Goal: Task Accomplishment & Management: Use online tool/utility

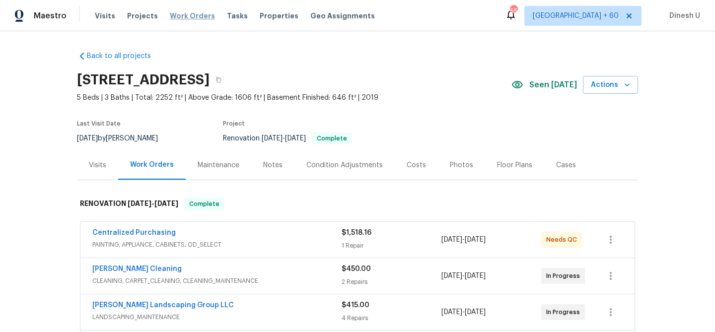
scroll to position [1595, 0]
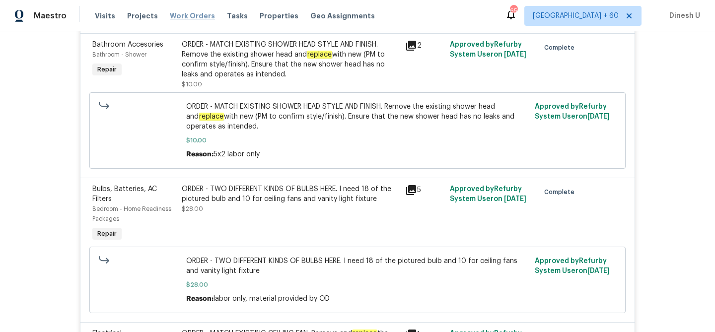
click at [189, 11] on span "Work Orders" at bounding box center [192, 16] width 45 height 10
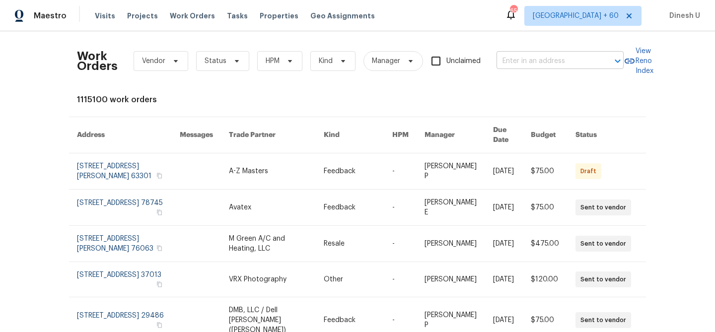
click at [512, 58] on input "text" at bounding box center [546, 61] width 99 height 15
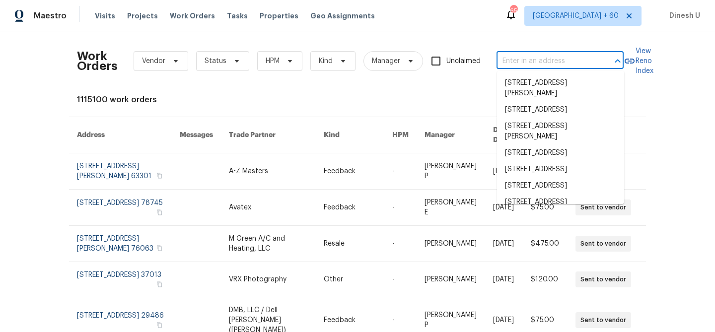
paste input "[STREET_ADDRESS][PERSON_NAME]"
type input "[STREET_ADDRESS][PERSON_NAME]"
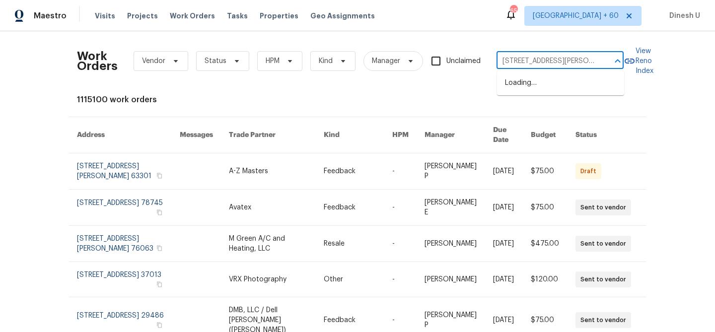
scroll to position [0, 22]
click at [516, 84] on li "[STREET_ADDRESS]" at bounding box center [560, 83] width 127 height 16
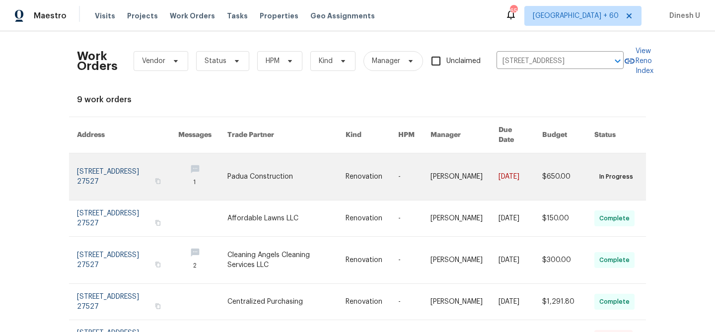
click at [86, 155] on link at bounding box center [127, 176] width 101 height 47
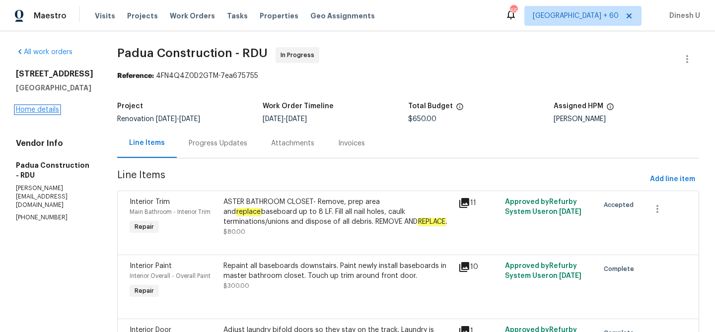
click at [31, 113] on link "Home details" at bounding box center [37, 109] width 43 height 7
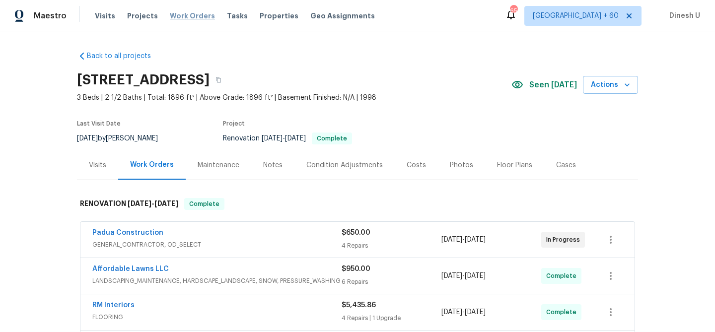
click at [182, 18] on span "Work Orders" at bounding box center [192, 16] width 45 height 10
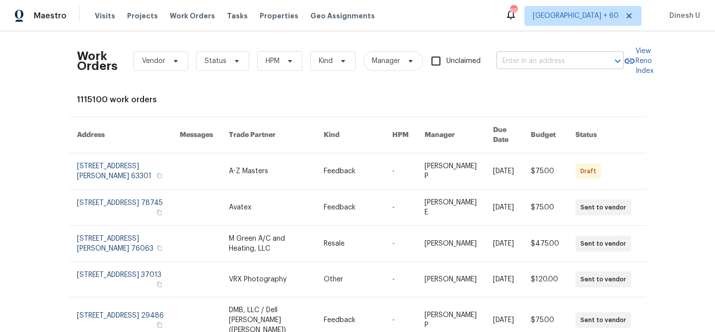
click at [519, 56] on input "text" at bounding box center [546, 61] width 99 height 15
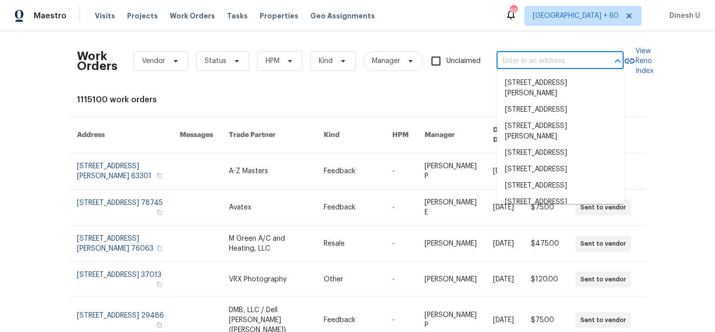
paste input "[STREET_ADDRESS]"
type input "[STREET_ADDRESS]"
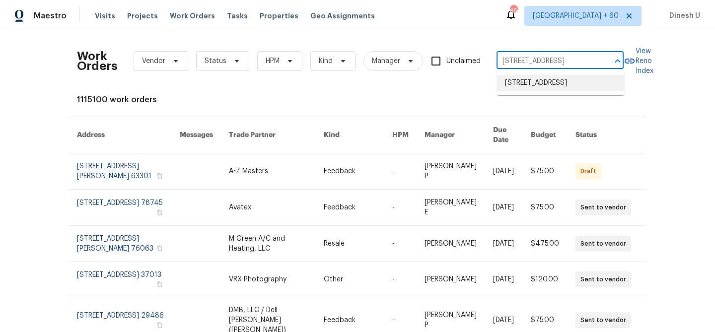
click at [525, 88] on li "[STREET_ADDRESS]" at bounding box center [560, 83] width 127 height 16
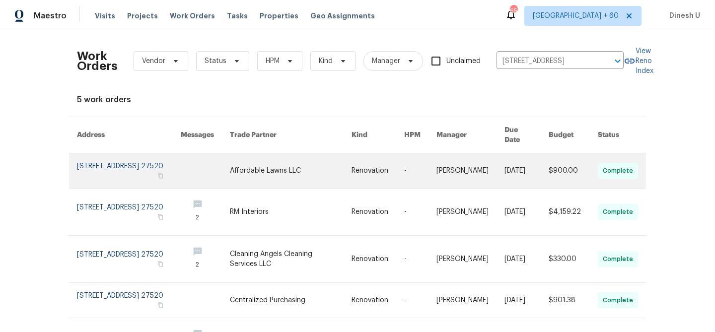
click at [110, 156] on link at bounding box center [129, 170] width 104 height 35
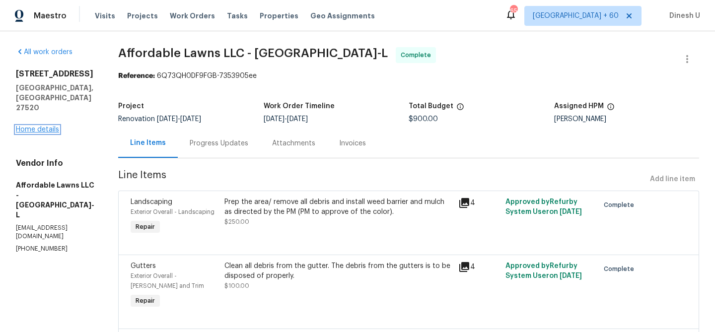
click at [47, 126] on link "Home details" at bounding box center [37, 129] width 43 height 7
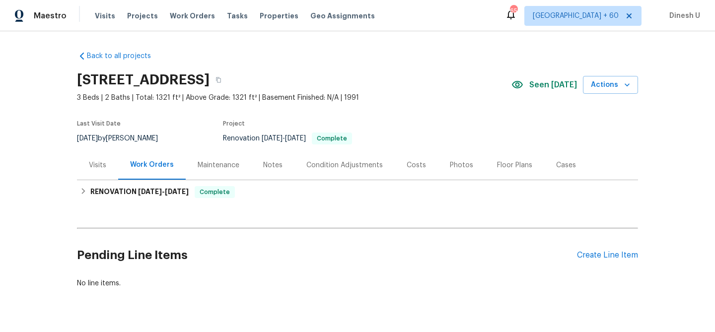
scroll to position [24, 0]
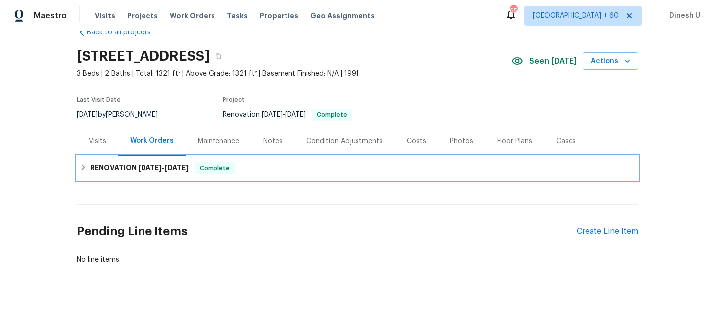
click at [148, 166] on span "[DATE]" at bounding box center [150, 167] width 24 height 7
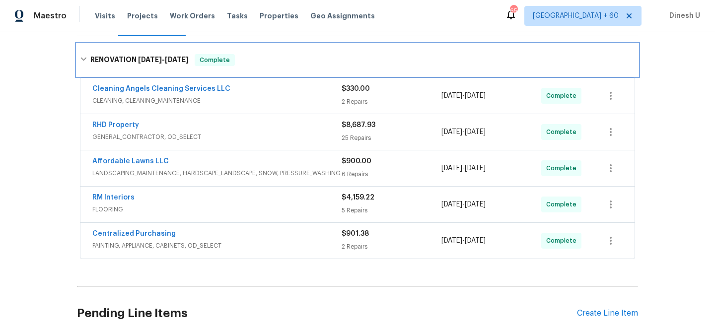
scroll to position [0, 0]
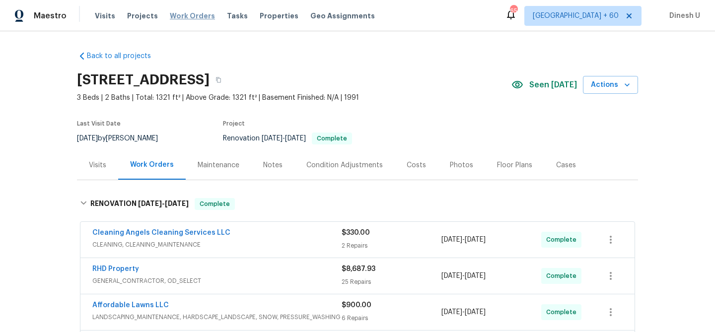
click at [181, 12] on span "Work Orders" at bounding box center [192, 16] width 45 height 10
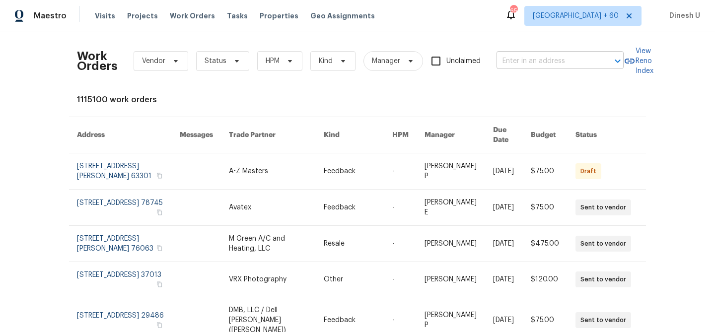
click at [517, 60] on input "text" at bounding box center [546, 61] width 99 height 15
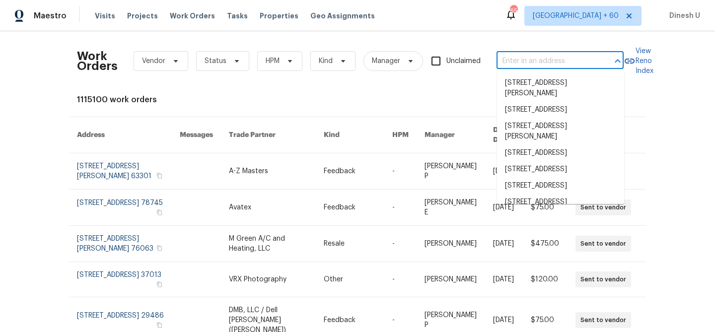
paste input "[STREET_ADDRESS]"
type input "[STREET_ADDRESS]"
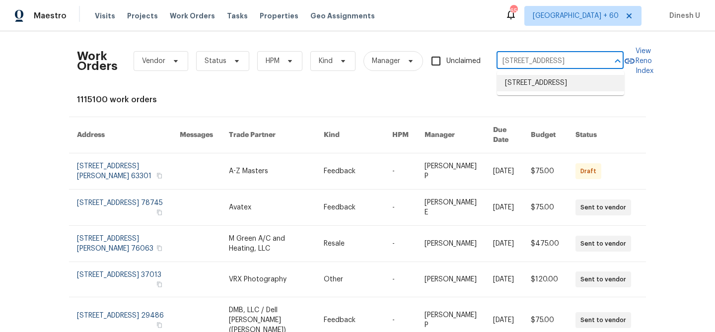
click at [507, 87] on li "[STREET_ADDRESS]" at bounding box center [560, 83] width 127 height 16
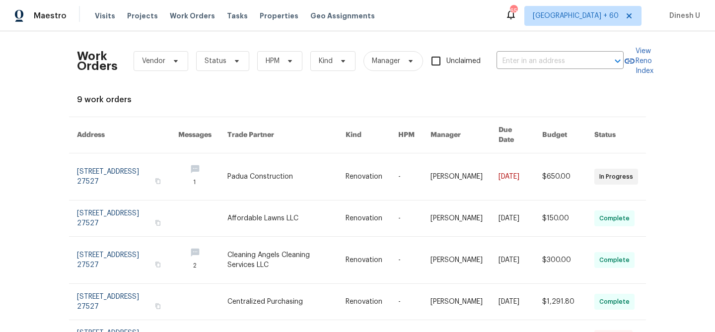
type input "[STREET_ADDRESS]"
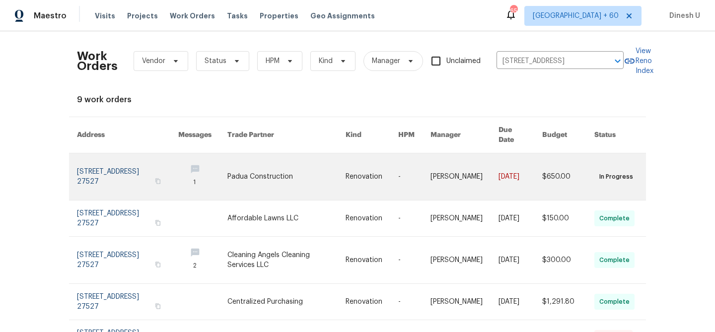
click at [103, 156] on link at bounding box center [127, 176] width 101 height 47
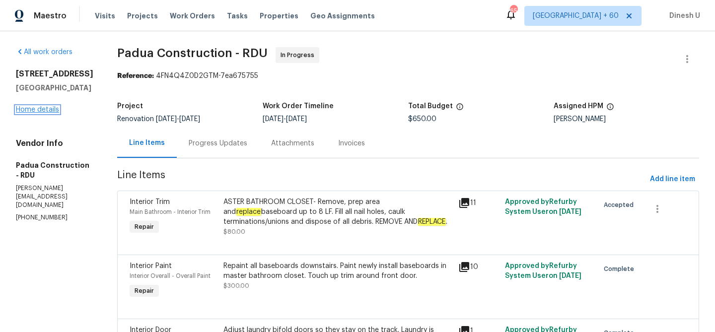
click at [32, 113] on link "Home details" at bounding box center [37, 109] width 43 height 7
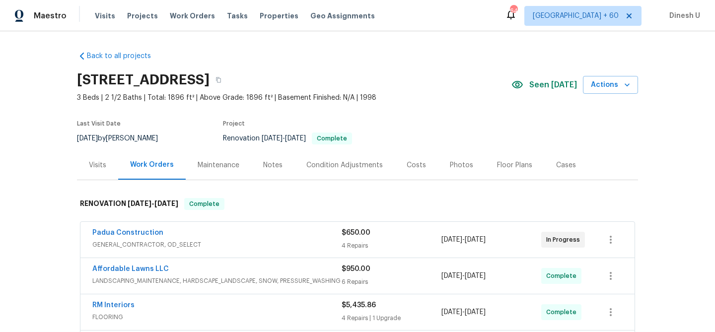
click at [95, 160] on div "Visits" at bounding box center [97, 165] width 17 height 10
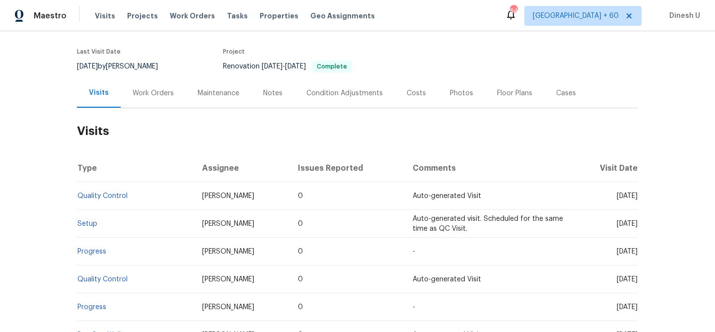
scroll to position [131, 0]
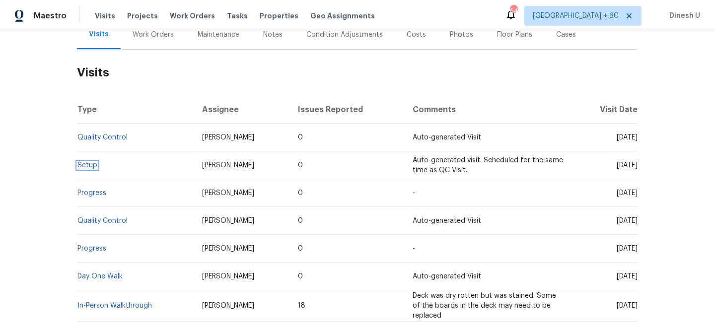
click at [83, 166] on link "Setup" at bounding box center [87, 165] width 20 height 7
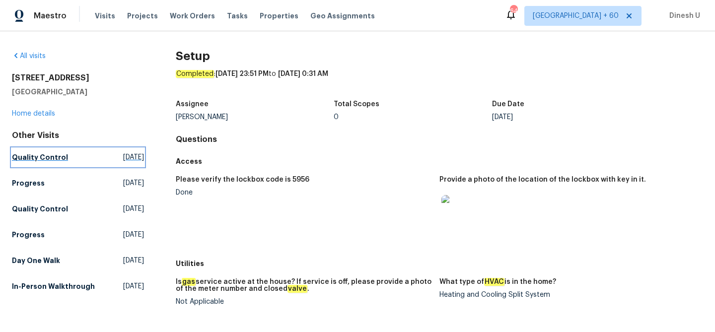
click at [123, 153] on span "[DATE]" at bounding box center [133, 157] width 21 height 10
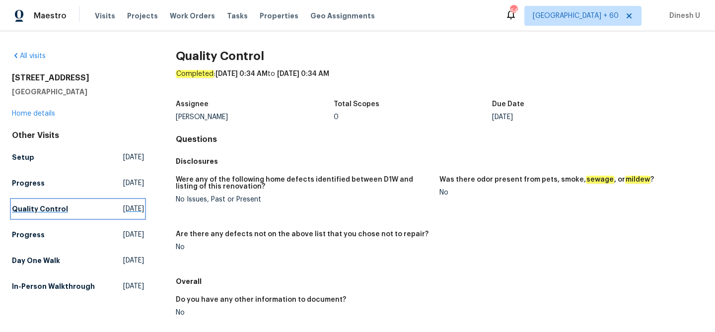
click at [123, 209] on span "[DATE]" at bounding box center [133, 209] width 21 height 10
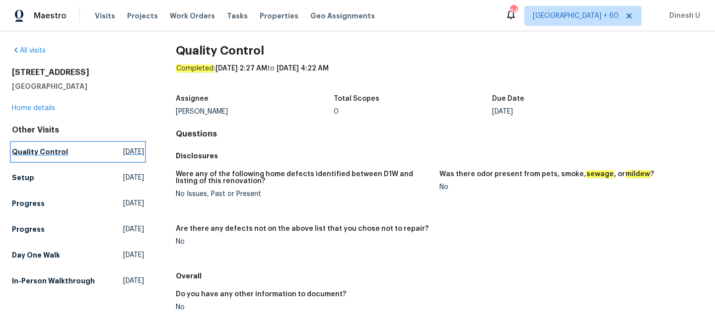
click at [123, 151] on span "[DATE]" at bounding box center [133, 152] width 21 height 10
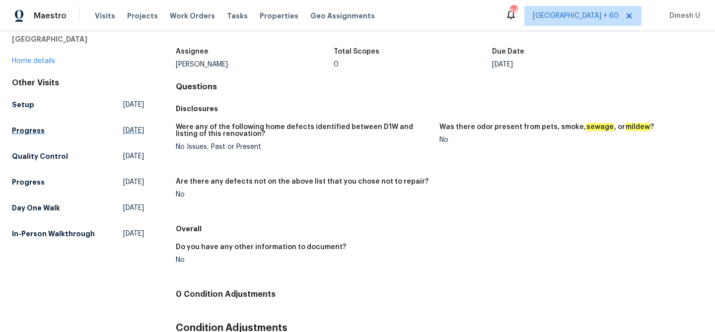
scroll to position [53, 0]
click at [123, 207] on span "[DATE]" at bounding box center [133, 208] width 21 height 10
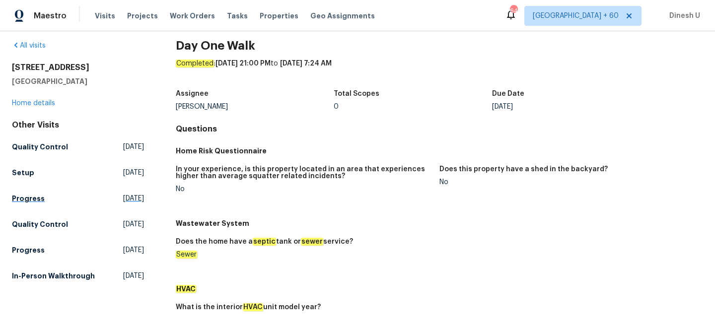
scroll to position [88, 0]
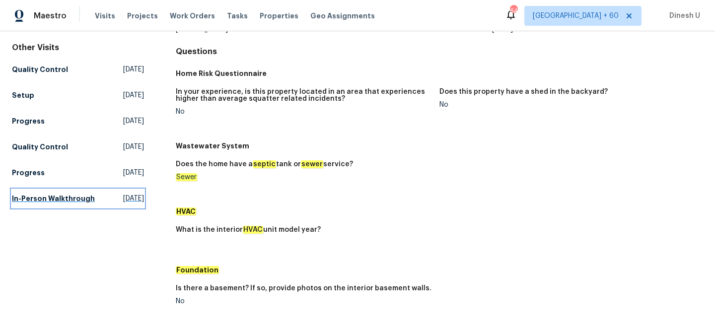
click at [123, 200] on span "[DATE]" at bounding box center [133, 199] width 21 height 10
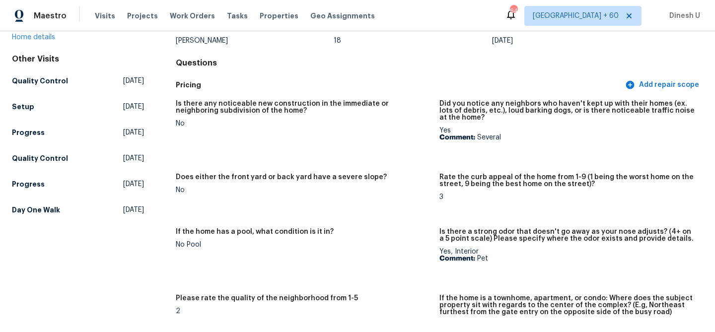
scroll to position [88, 0]
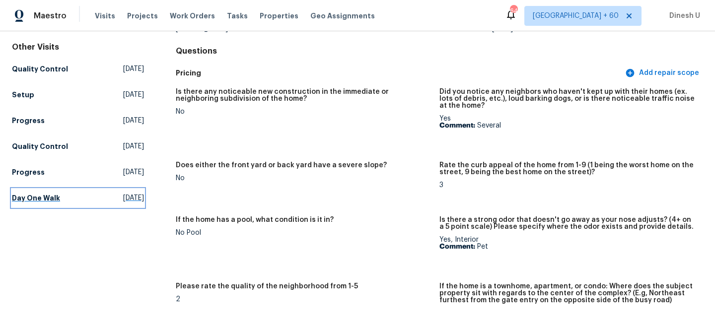
click at [123, 197] on span "[DATE]" at bounding box center [133, 198] width 21 height 10
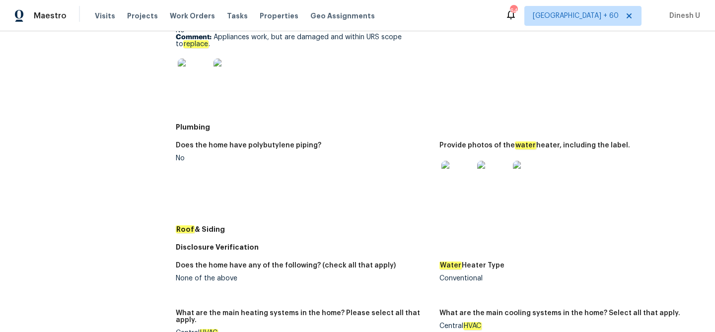
scroll to position [418, 0]
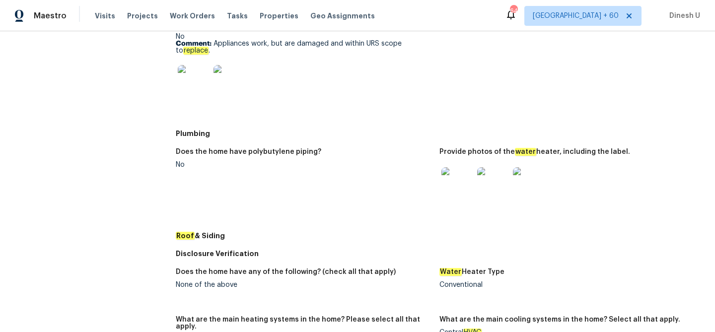
click at [448, 185] on img at bounding box center [457, 183] width 32 height 32
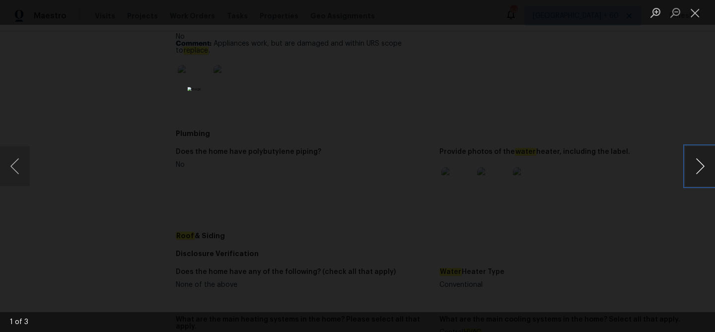
click at [702, 175] on button "Next image" at bounding box center [700, 166] width 30 height 40
click at [693, 10] on button "Close lightbox" at bounding box center [695, 12] width 20 height 17
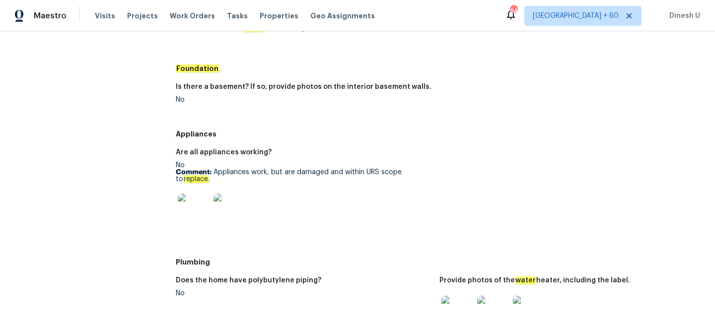
scroll to position [0, 0]
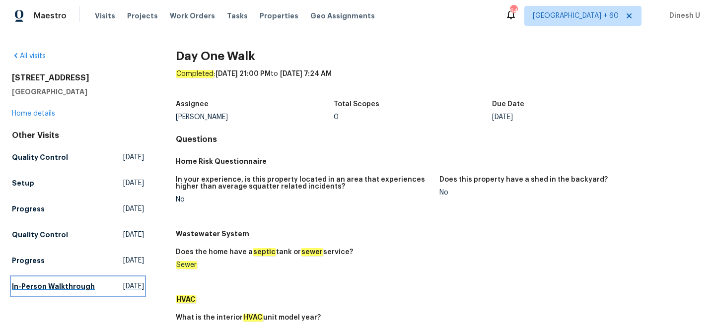
click at [122, 293] on link "In-Person Walkthrough [DATE]" at bounding box center [78, 287] width 132 height 18
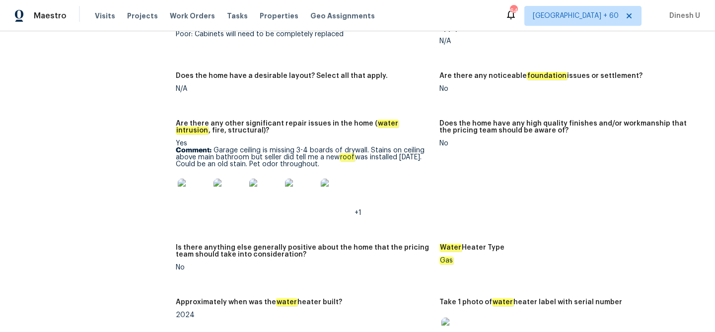
scroll to position [1651, 0]
click at [195, 180] on img at bounding box center [194, 194] width 32 height 32
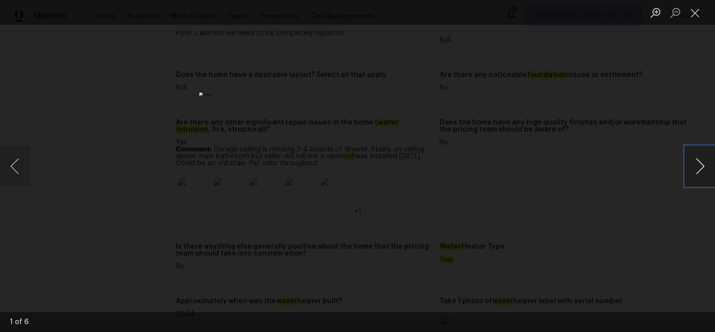
click at [699, 169] on button "Next image" at bounding box center [700, 166] width 30 height 40
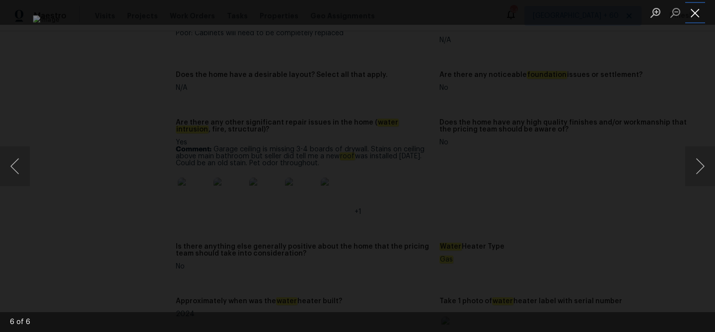
click at [699, 13] on button "Close lightbox" at bounding box center [695, 12] width 20 height 17
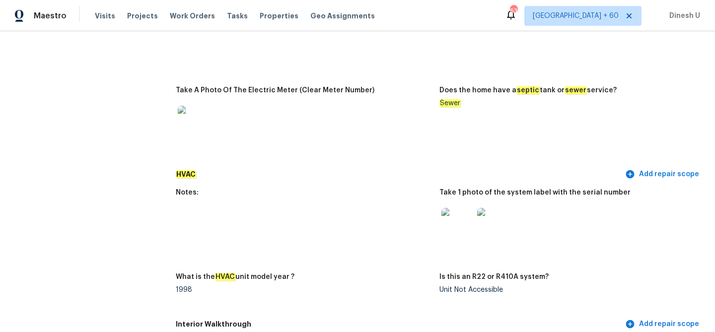
scroll to position [860, 0]
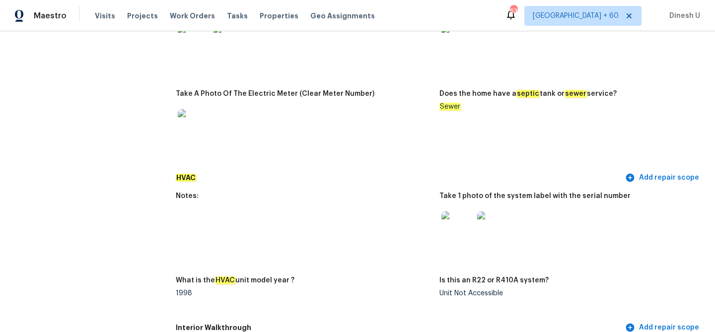
click at [449, 206] on div at bounding box center [457, 228] width 36 height 44
click at [458, 218] on img at bounding box center [457, 228] width 32 height 32
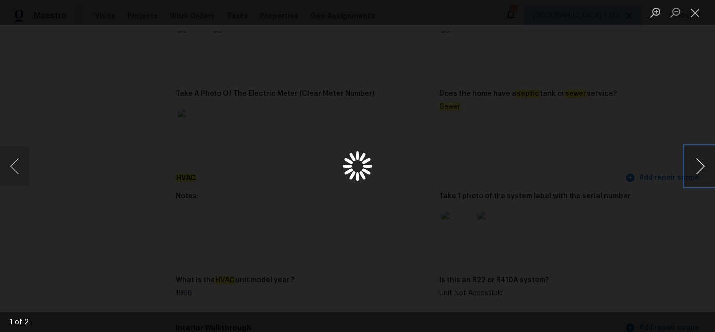
click at [703, 165] on button "Next image" at bounding box center [700, 166] width 30 height 40
click at [696, 12] on button "Close lightbox" at bounding box center [695, 12] width 20 height 17
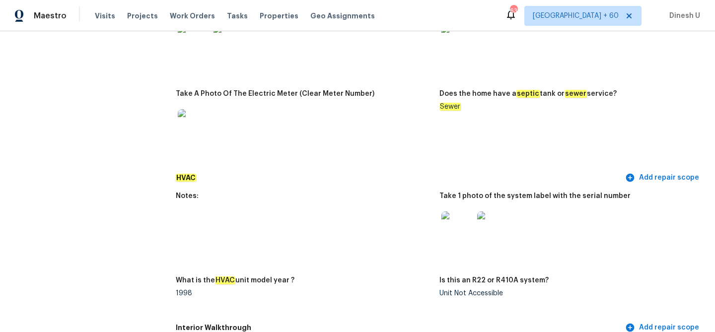
scroll to position [0, 0]
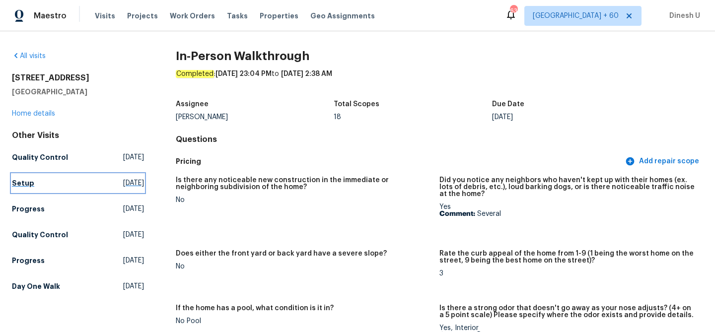
click at [123, 187] on span "[DATE]" at bounding box center [133, 183] width 21 height 10
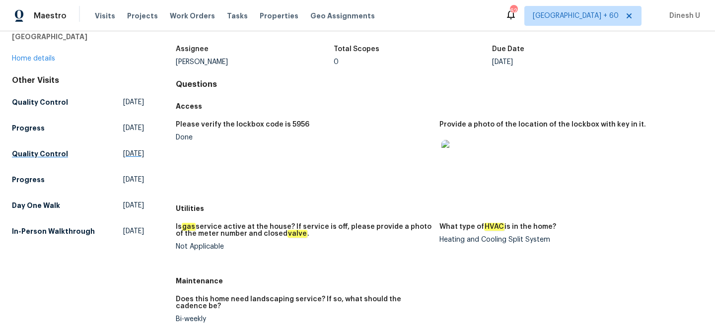
scroll to position [58, 0]
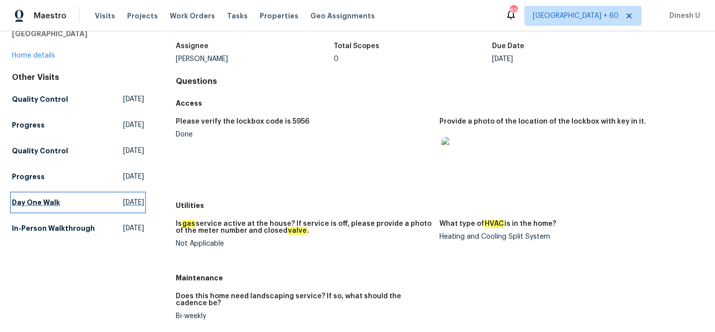
click at [123, 200] on span "[DATE]" at bounding box center [133, 203] width 21 height 10
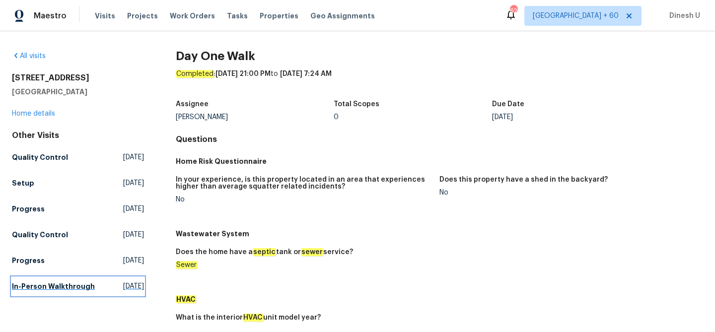
click at [123, 289] on span "[DATE]" at bounding box center [133, 287] width 21 height 10
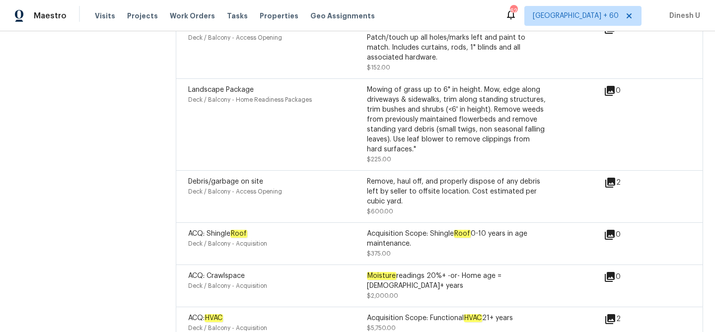
scroll to position [3469, 0]
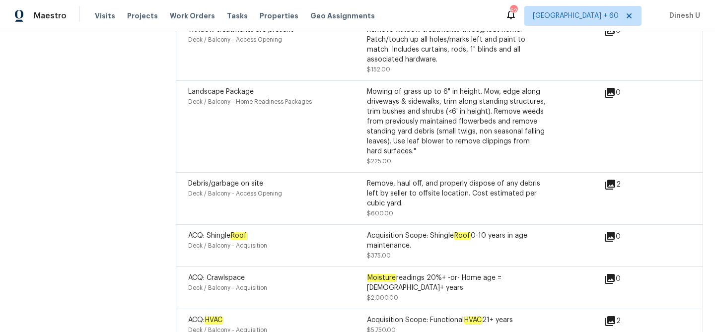
click at [607, 315] on icon at bounding box center [610, 321] width 12 height 12
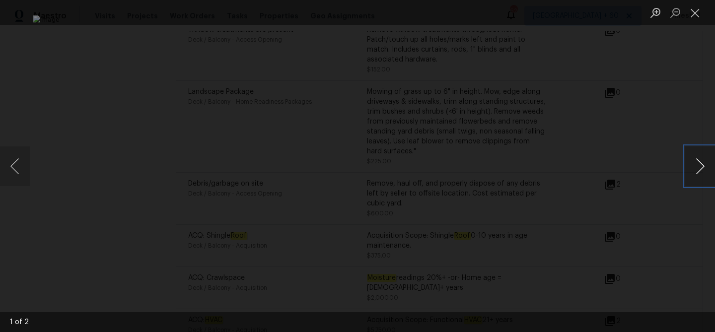
click at [708, 165] on button "Next image" at bounding box center [700, 166] width 30 height 40
click at [694, 13] on button "Close lightbox" at bounding box center [695, 12] width 20 height 17
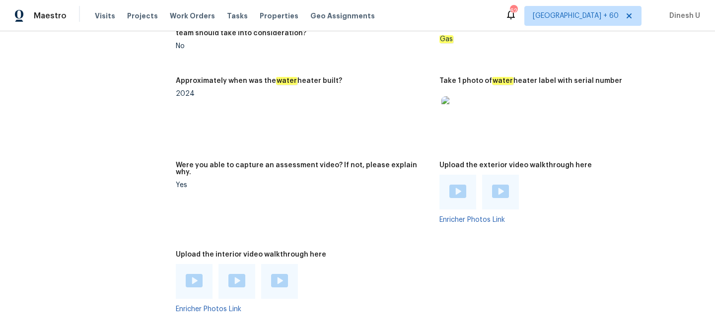
scroll to position [1878, 0]
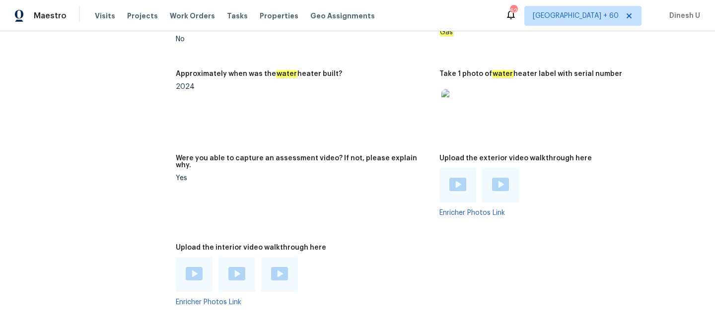
click at [460, 178] on img at bounding box center [457, 184] width 17 height 13
click at [505, 178] on img at bounding box center [500, 184] width 17 height 13
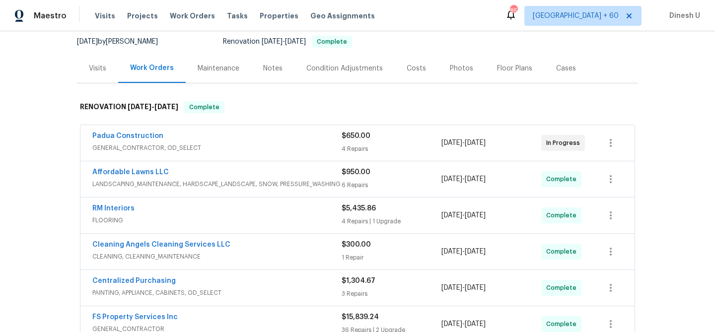
scroll to position [110, 0]
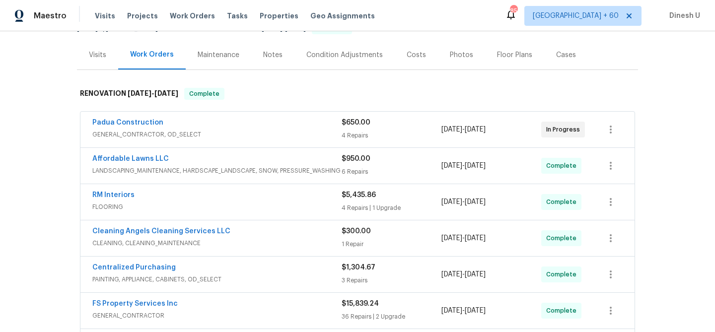
click at [362, 139] on div "4 Repairs" at bounding box center [392, 136] width 100 height 10
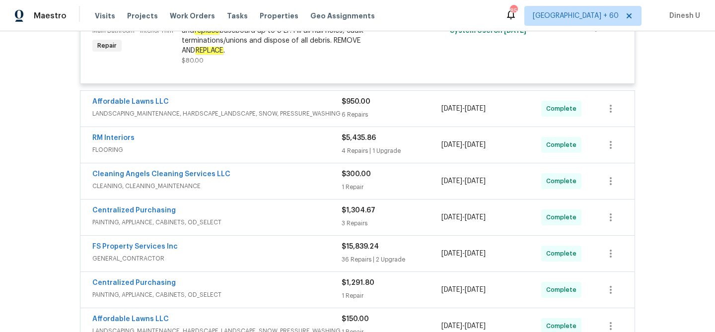
scroll to position [607, 0]
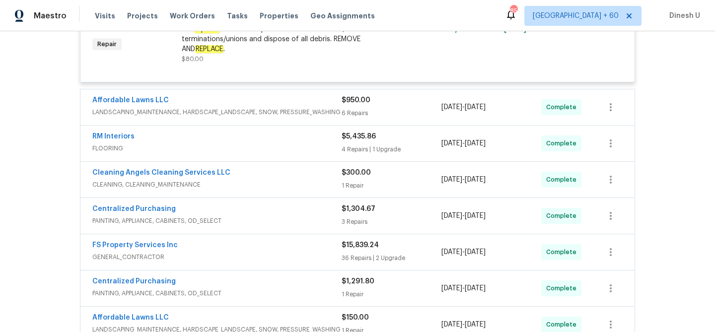
click at [362, 108] on div "6 Repairs" at bounding box center [392, 113] width 100 height 10
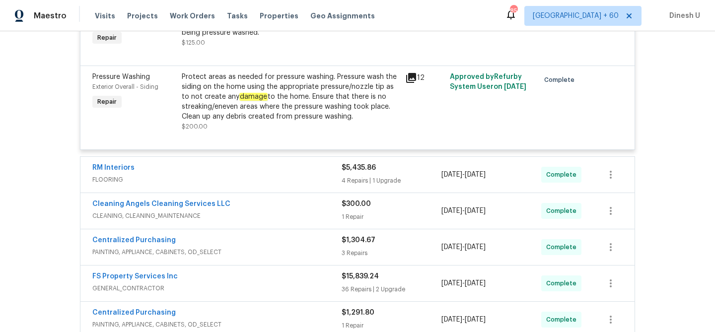
scroll to position [1113, 0]
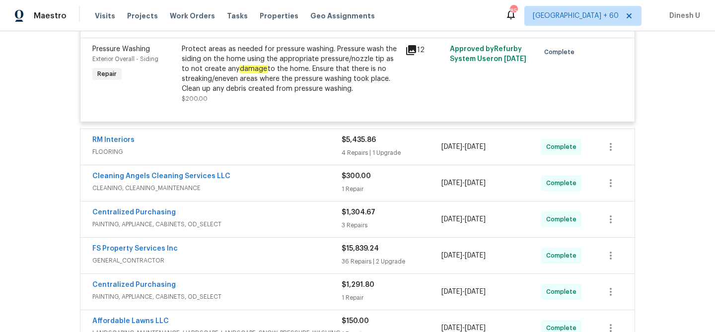
click at [369, 152] on div "4 Repairs | 1 Upgrade" at bounding box center [392, 153] width 100 height 10
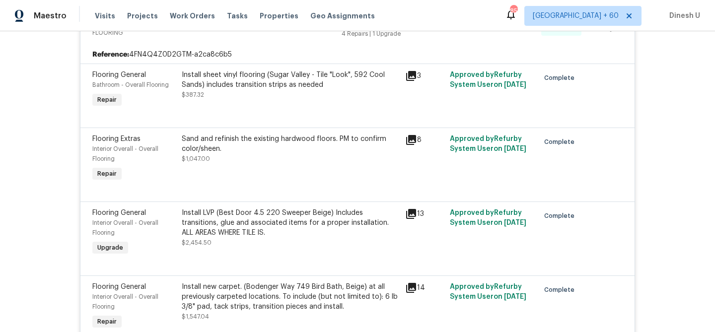
scroll to position [1218, 0]
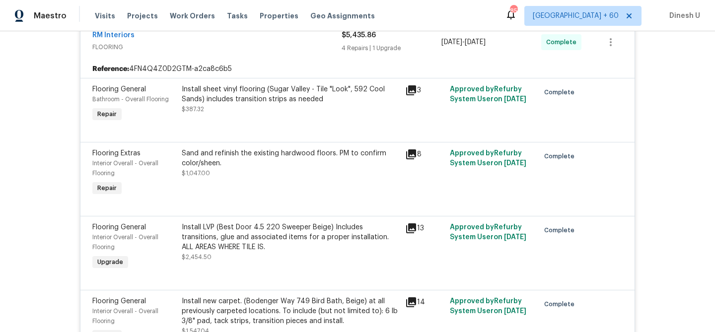
click at [409, 95] on icon at bounding box center [411, 90] width 10 height 10
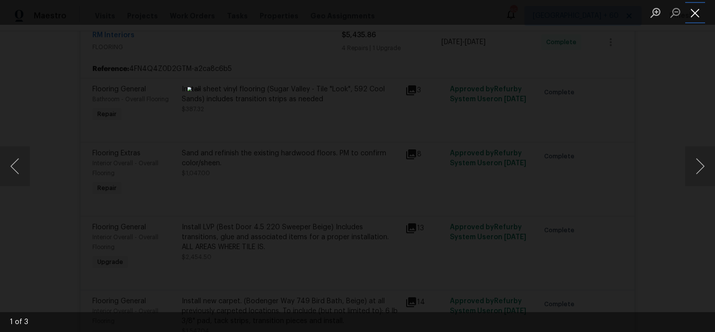
click at [698, 12] on button "Close lightbox" at bounding box center [695, 12] width 20 height 17
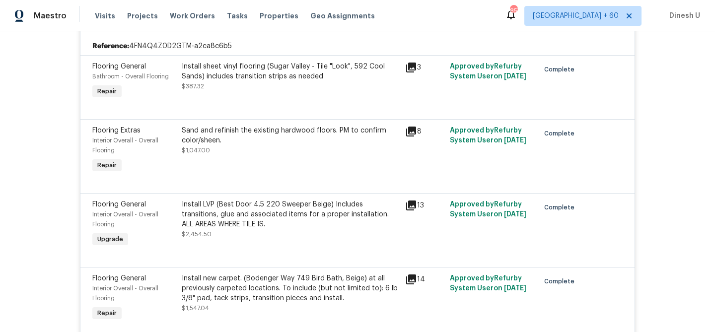
scroll to position [1239, 0]
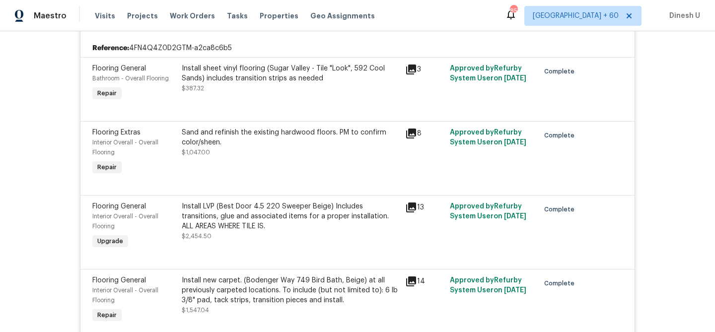
click at [413, 74] on icon at bounding box center [411, 70] width 10 height 10
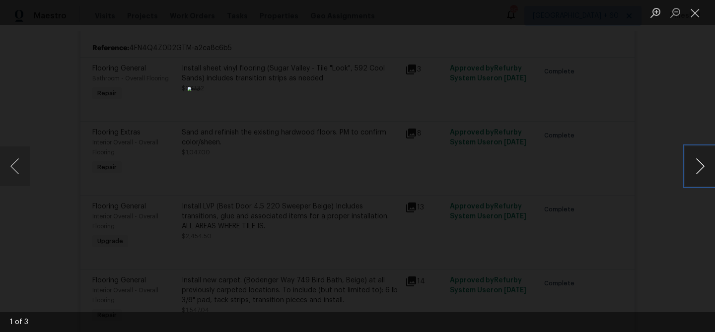
click at [699, 167] on button "Next image" at bounding box center [700, 166] width 30 height 40
click at [691, 11] on button "Close lightbox" at bounding box center [695, 12] width 20 height 17
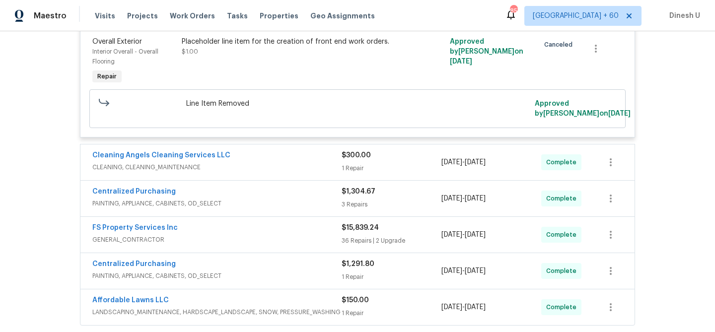
scroll to position [1580, 0]
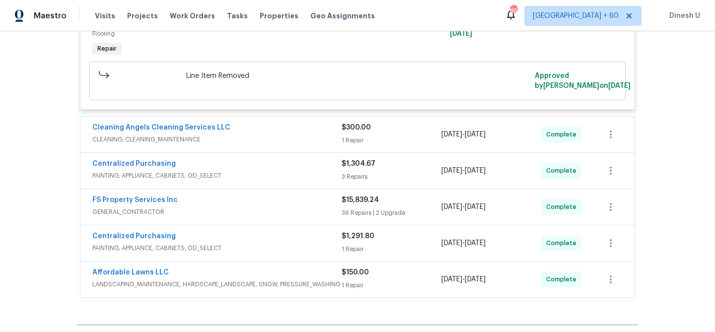
click at [350, 144] on div "1 Repair" at bounding box center [392, 141] width 100 height 10
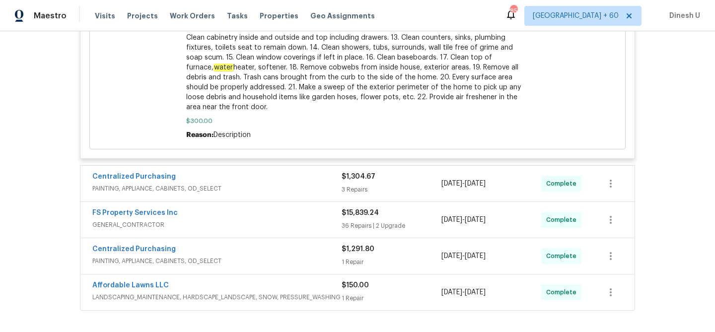
scroll to position [2034, 0]
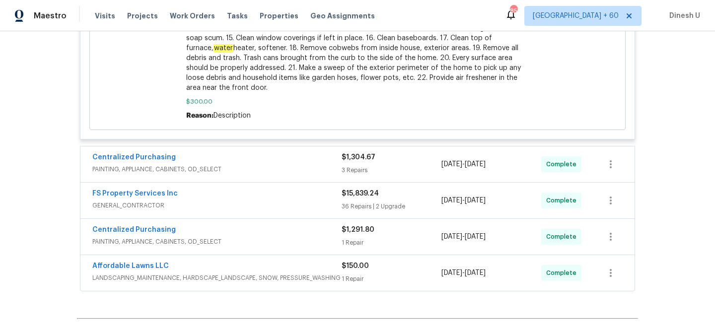
click at [351, 175] on div "3 Repairs" at bounding box center [392, 170] width 100 height 10
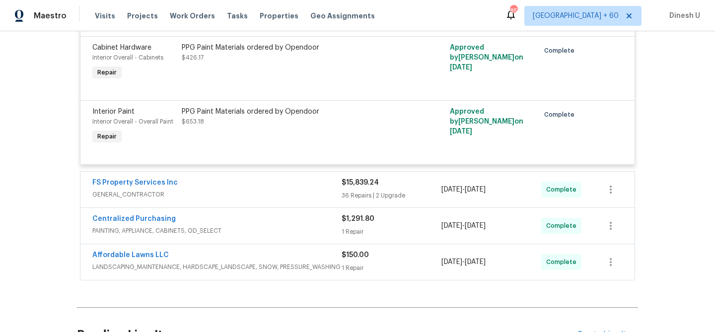
scroll to position [2318, 0]
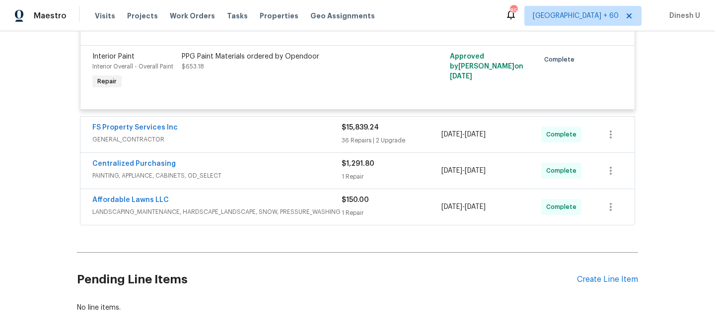
click at [356, 140] on div "$15,839.24 36 Repairs | 2 Upgrade" at bounding box center [392, 135] width 100 height 24
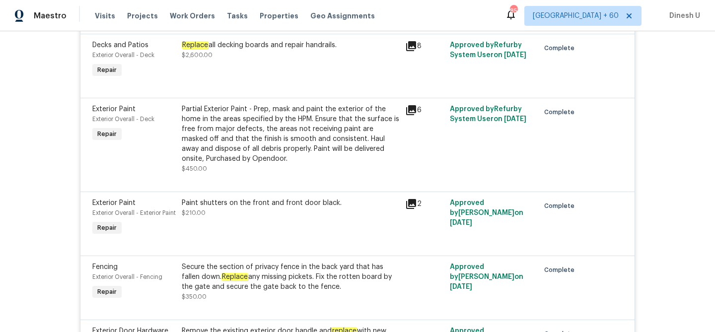
scroll to position [3006, 0]
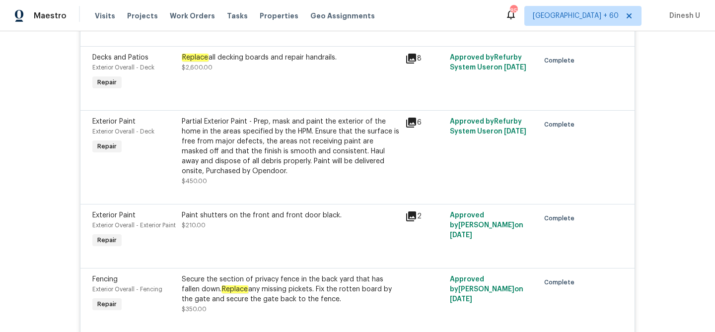
click at [197, 62] on em "Replace" at bounding box center [195, 58] width 27 height 8
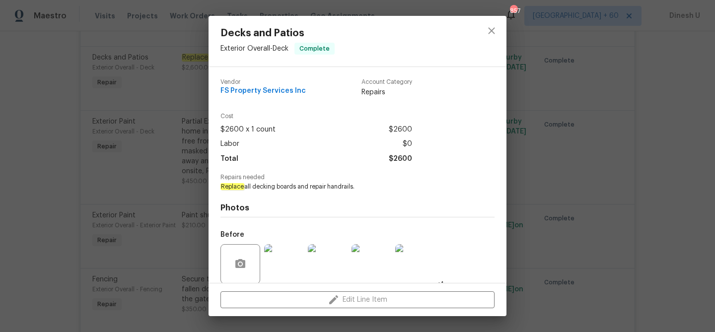
drag, startPoint x: 221, startPoint y: 187, endPoint x: 359, endPoint y: 188, distance: 137.6
click at [359, 188] on span "Replace all decking boards and repair handrails." at bounding box center [343, 187] width 247 height 8
copy span "Replace all decking boards and repair handrails."
click at [180, 185] on div "Decks and Patios Exterior Overall - Deck Complete Vendor FS Property Services I…" at bounding box center [357, 166] width 715 height 332
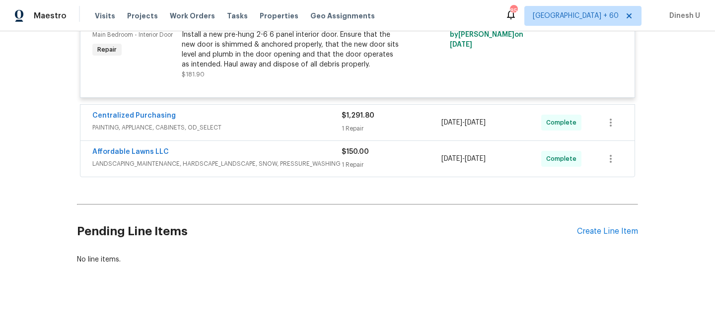
scroll to position [6083, 0]
click at [354, 124] on div "1 Repair" at bounding box center [392, 129] width 100 height 10
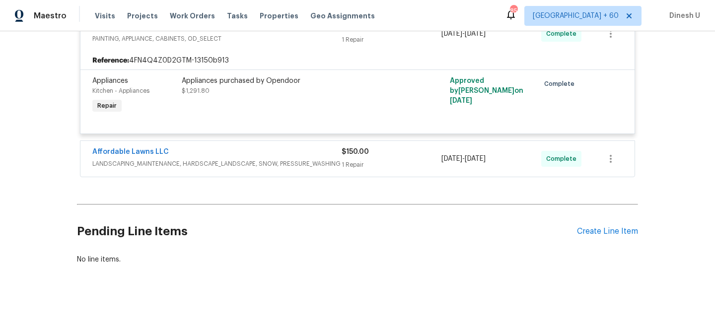
scroll to position [6145, 0]
click at [357, 177] on div "Affordable Lawns LLC LANDSCAPING_MAINTENANCE, HARDSCAPE_LANDSCAPE, SNOW, PRESSU…" at bounding box center [357, 159] width 554 height 36
click at [343, 170] on div "1 Repair" at bounding box center [392, 165] width 100 height 10
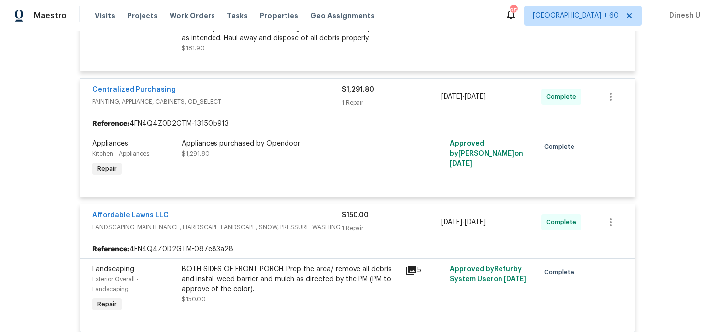
scroll to position [6075, 0]
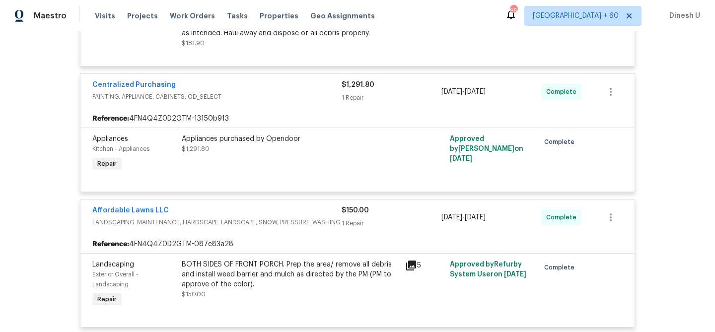
click at [307, 144] on div "Appliances purchased by Opendoor" at bounding box center [290, 139] width 217 height 10
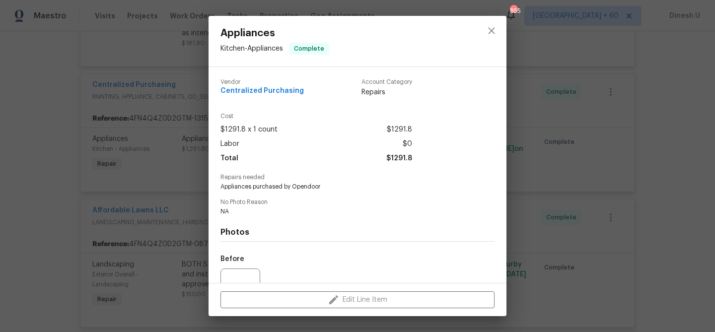
scroll to position [100, 0]
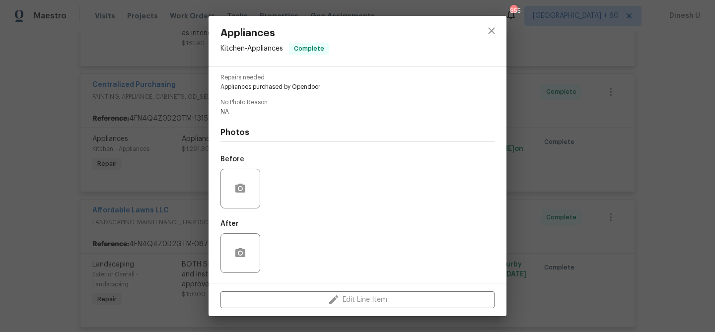
click at [168, 188] on div "Appliances Kitchen - Appliances Complete Vendor Centralized Purchasing Account …" at bounding box center [357, 166] width 715 height 332
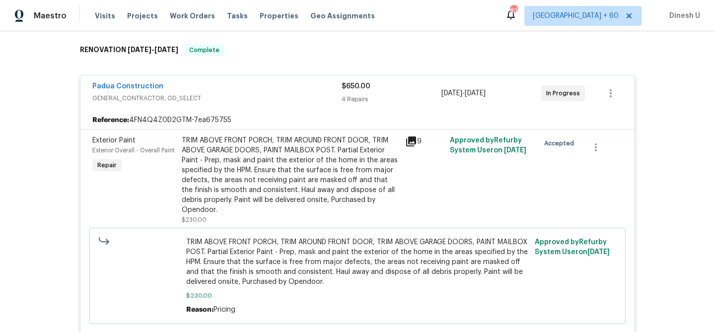
scroll to position [0, 0]
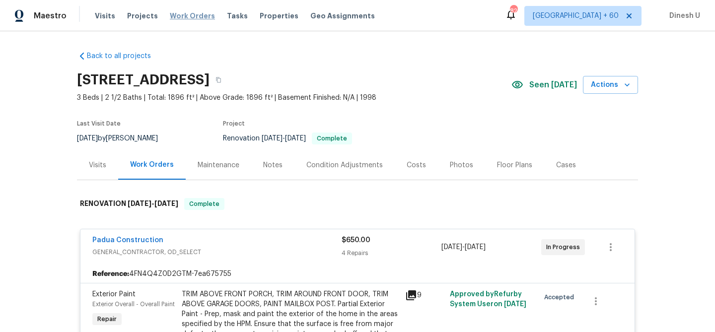
click at [188, 19] on span "Work Orders" at bounding box center [192, 16] width 45 height 10
